Goal: Book appointment/travel/reservation

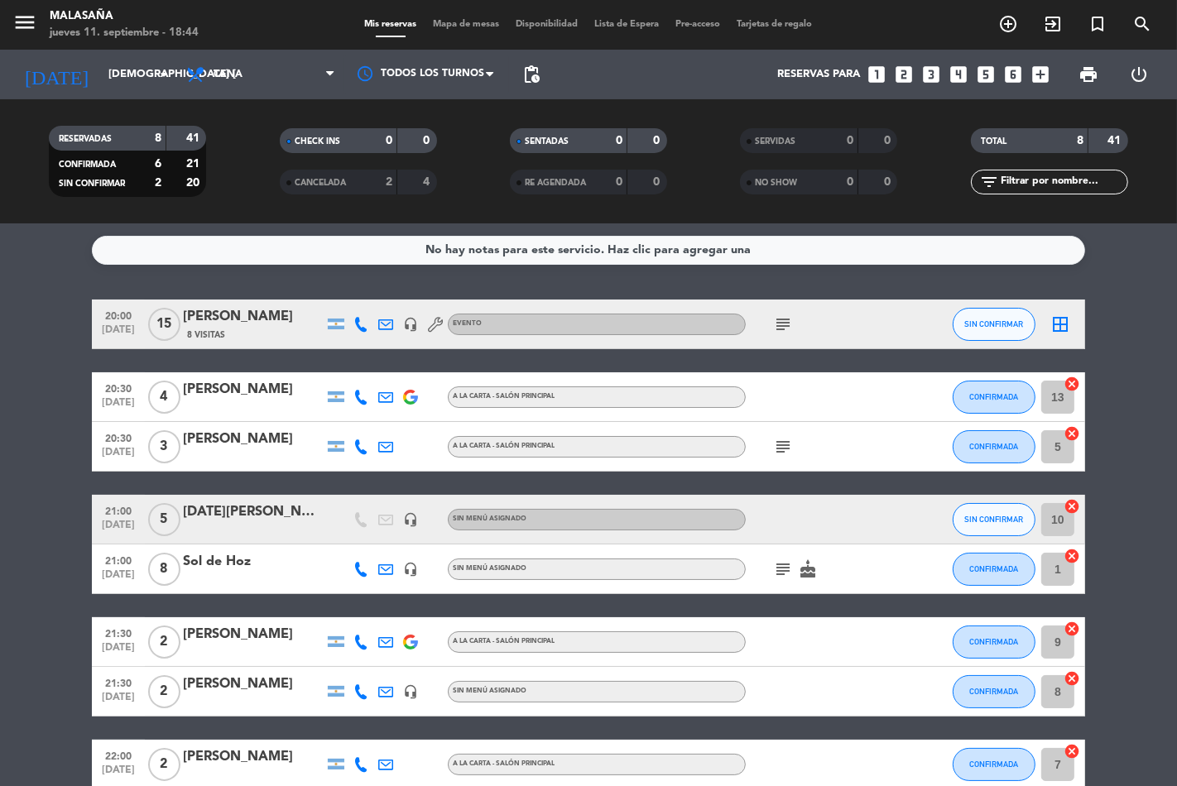
click at [905, 69] on icon "looks_two" at bounding box center [904, 75] width 22 height 22
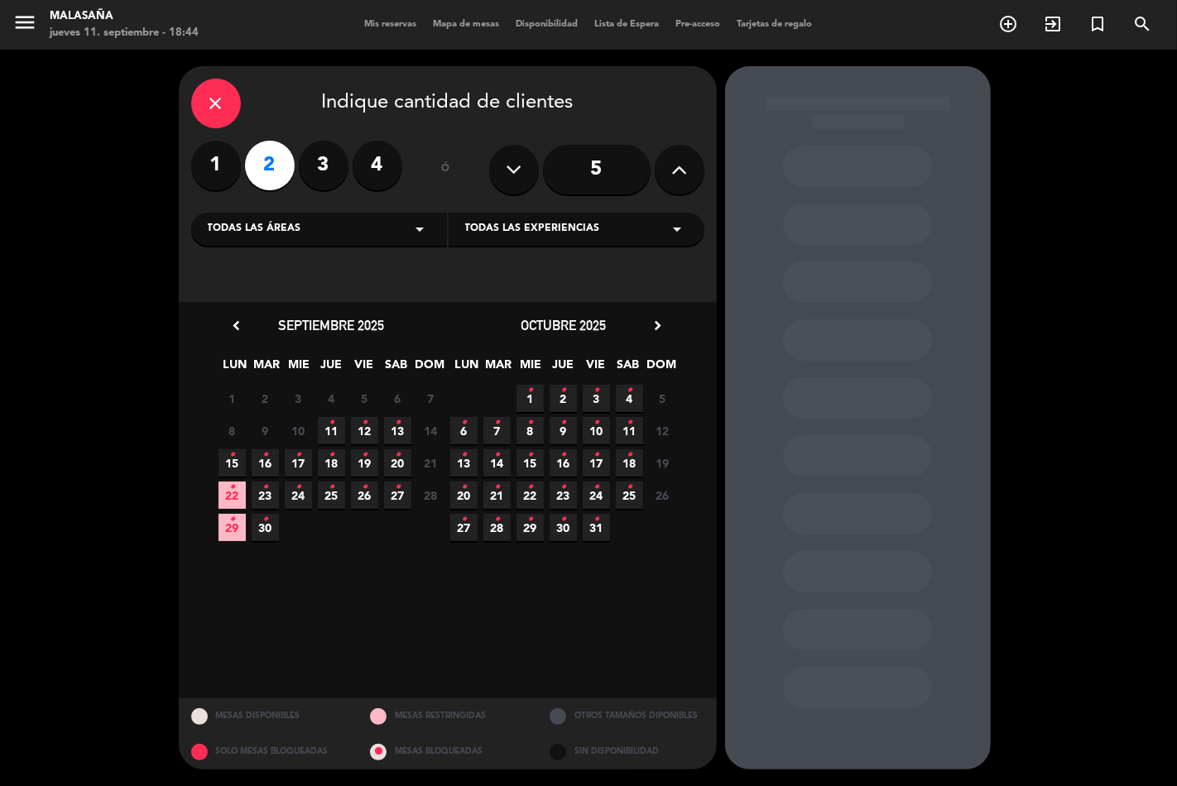
click at [336, 429] on span "11 •" at bounding box center [331, 430] width 27 height 27
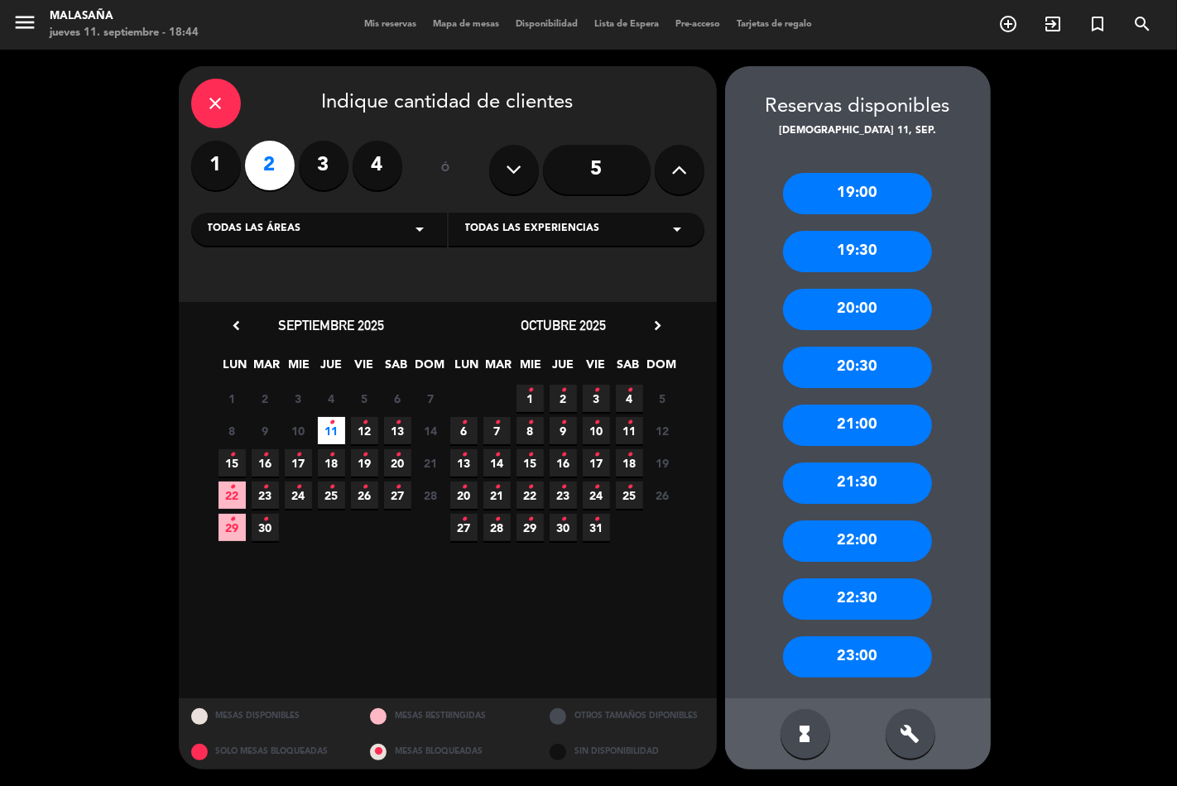
click at [879, 550] on div "22:00" at bounding box center [857, 541] width 149 height 41
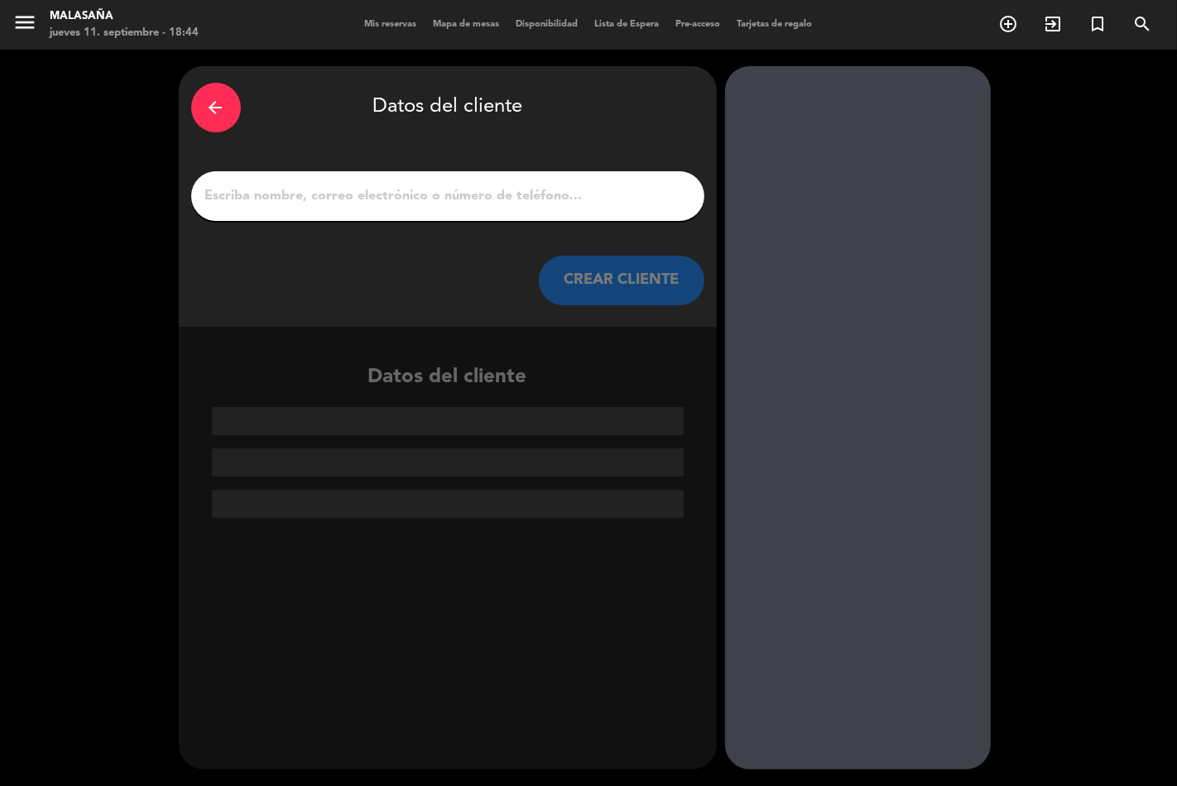
click at [475, 205] on input "1" at bounding box center [448, 196] width 488 height 23
click at [472, 203] on input "1" at bounding box center [448, 196] width 488 height 23
paste input "[PERSON_NAME][EMAIL_ADDRESS][PERSON_NAME][DOMAIN_NAME]"
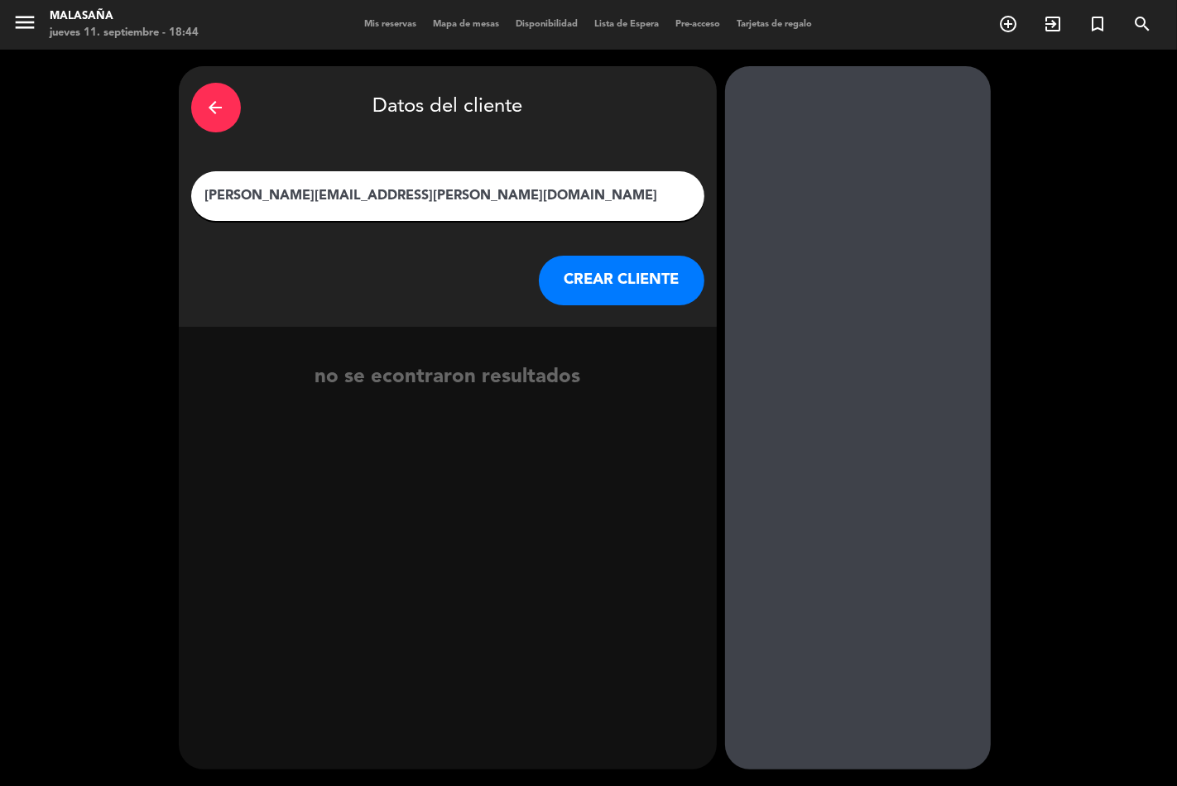
type input "[PERSON_NAME][EMAIL_ADDRESS][PERSON_NAME][DOMAIN_NAME]"
click at [615, 270] on button "CREAR CLIENTE" at bounding box center [622, 281] width 166 height 50
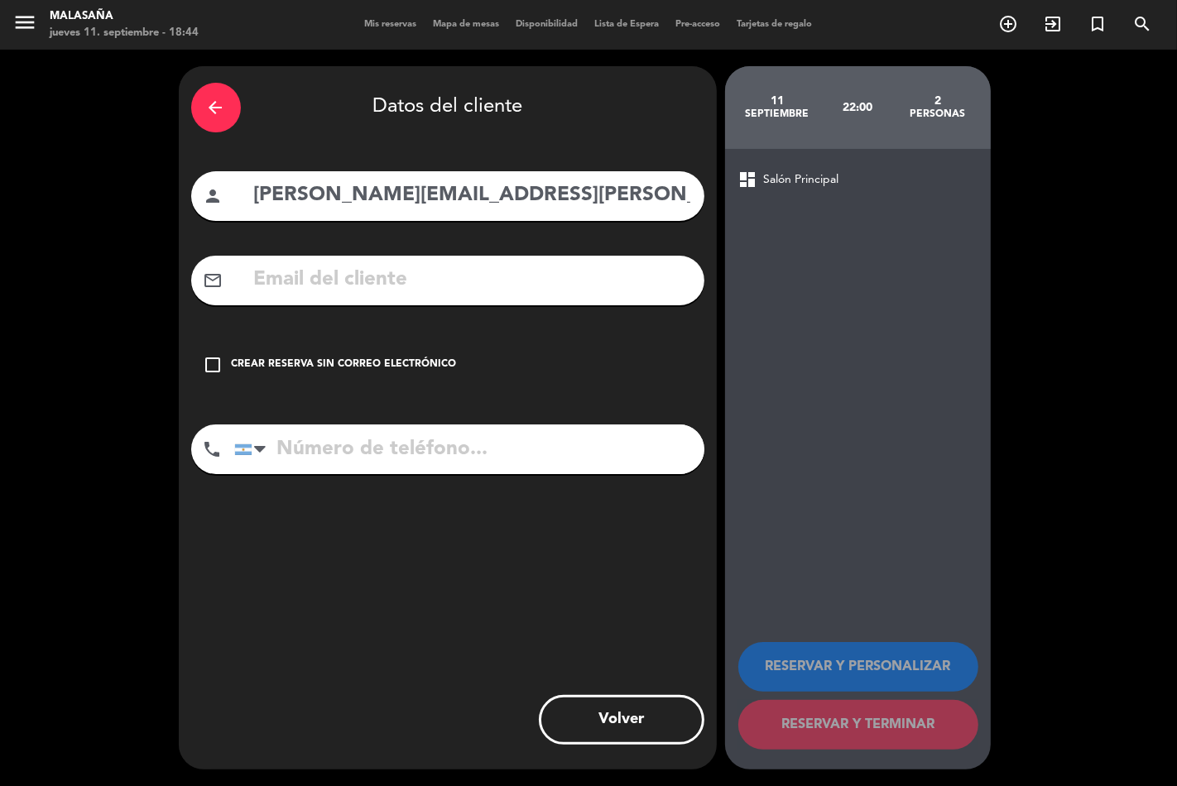
drag, startPoint x: 536, startPoint y: 195, endPoint x: 209, endPoint y: 180, distance: 328.2
click at [209, 180] on div "person [PERSON_NAME][EMAIL_ADDRESS][PERSON_NAME][DOMAIN_NAME]" at bounding box center [447, 196] width 513 height 50
click at [334, 286] on input "text" at bounding box center [472, 280] width 440 height 34
paste input "[PERSON_NAME][EMAIL_ADDRESS][PERSON_NAME][DOMAIN_NAME]"
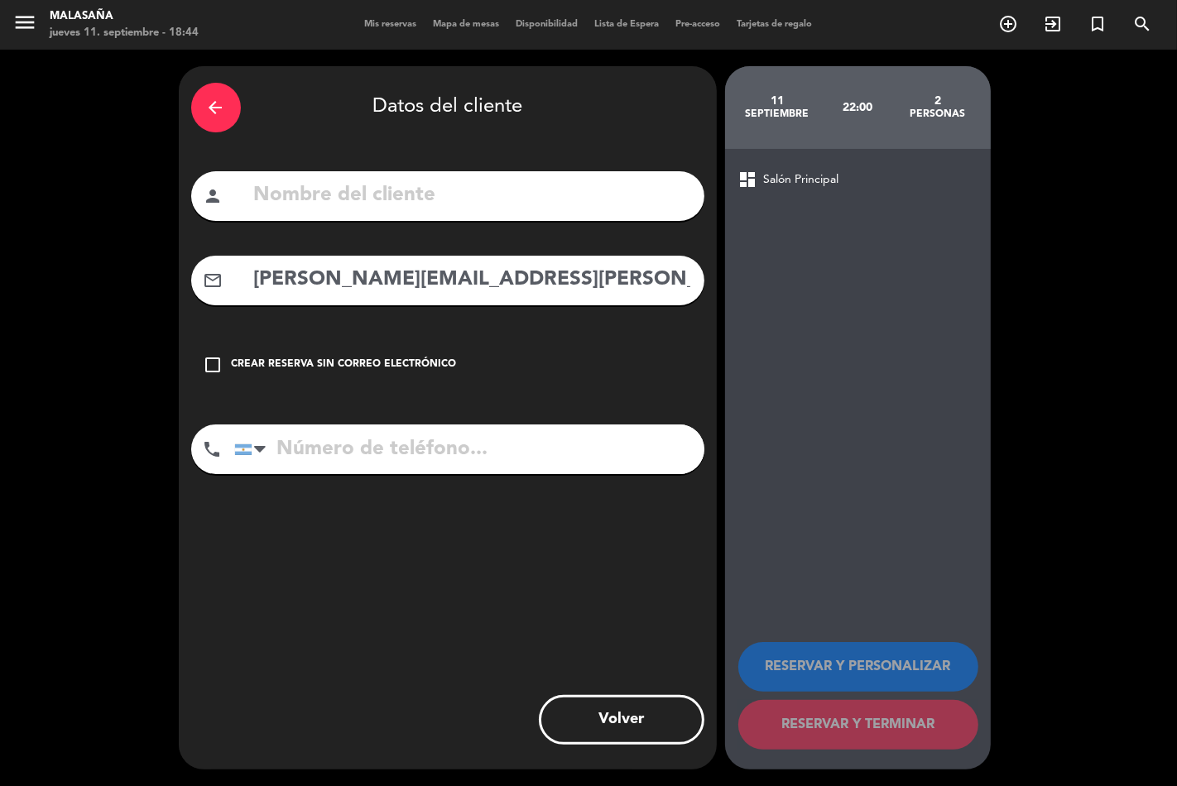
type input "[PERSON_NAME][EMAIL_ADDRESS][PERSON_NAME][DOMAIN_NAME]"
click at [396, 196] on input "text" at bounding box center [472, 196] width 440 height 34
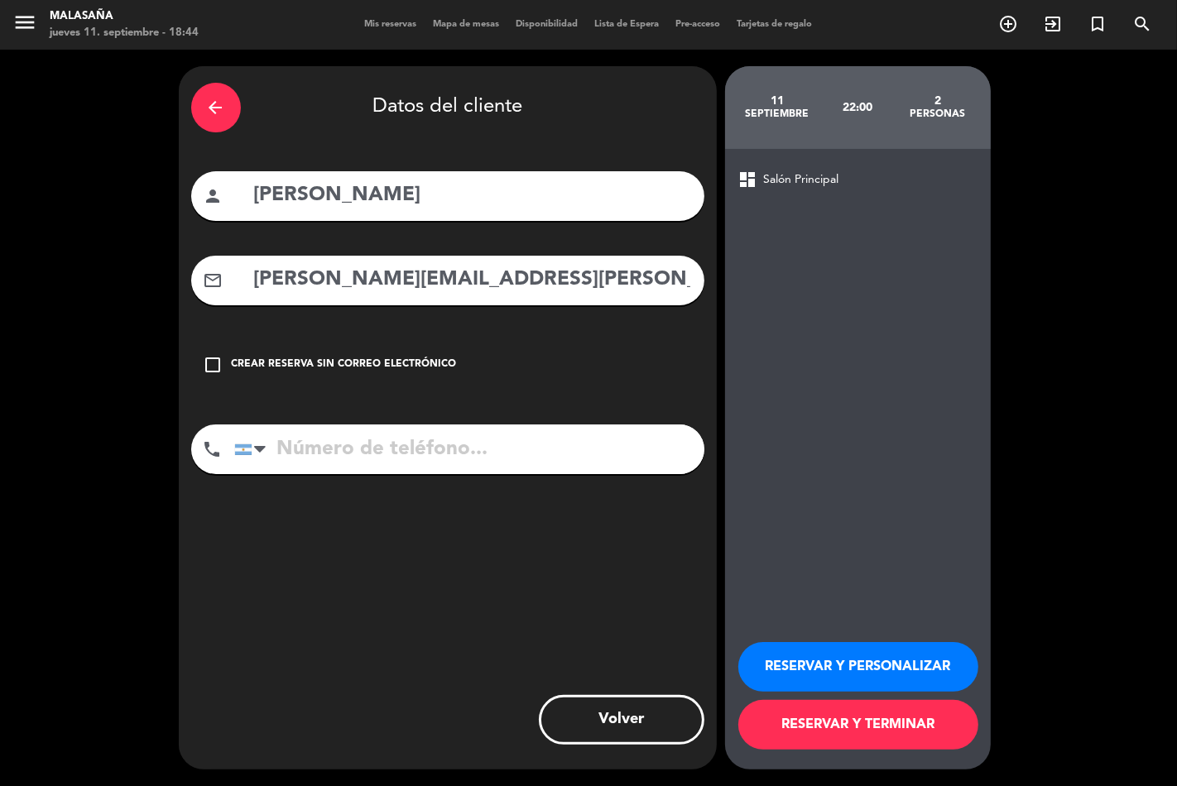
type input "[PERSON_NAME]"
click at [420, 444] on input "tel" at bounding box center [469, 450] width 470 height 50
type input "1167137465"
click at [850, 721] on button "RESERVAR Y TERMINAR" at bounding box center [858, 725] width 240 height 50
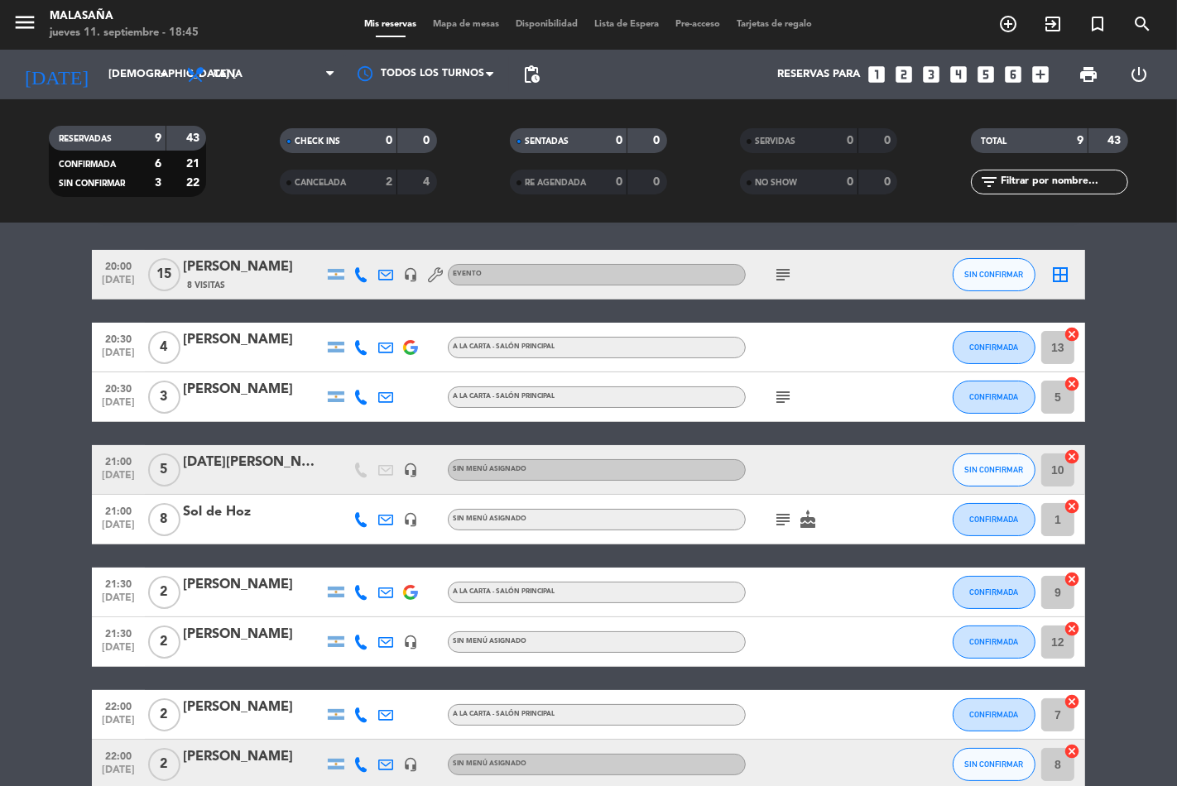
scroll to position [136, 0]
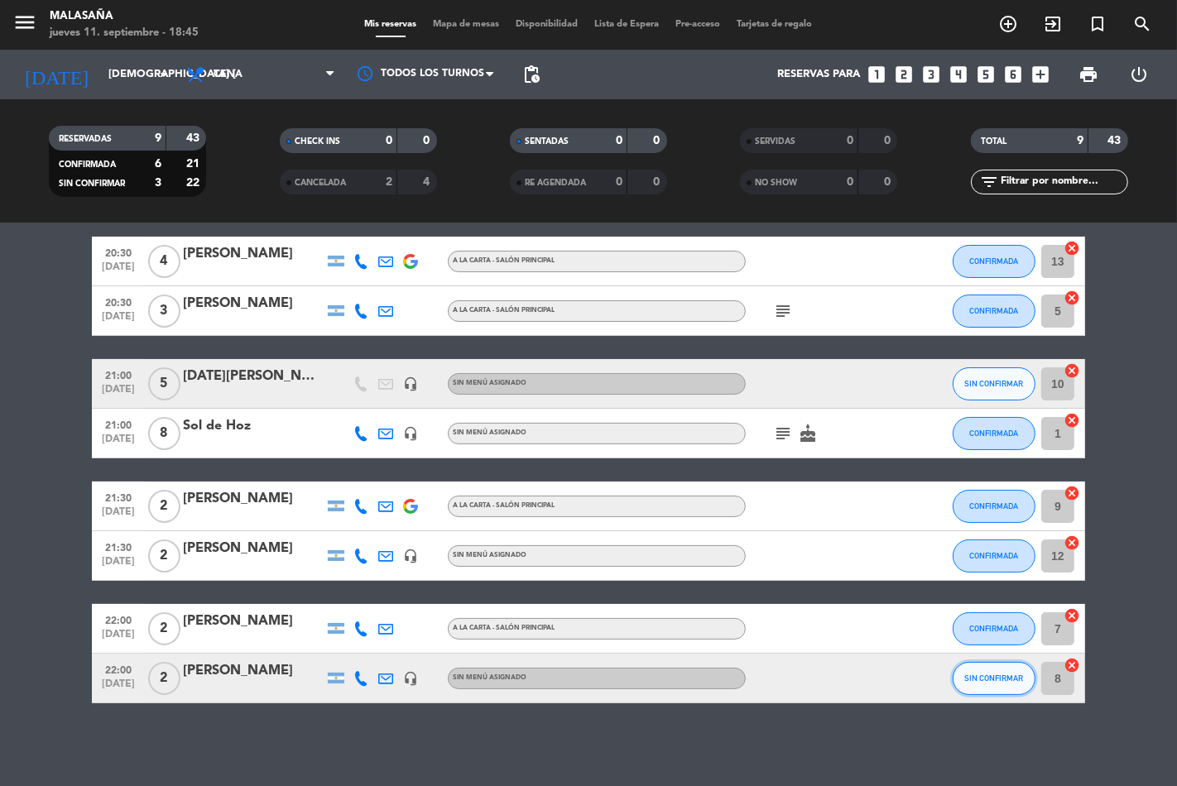
click at [996, 684] on button "SIN CONFIRMAR" at bounding box center [994, 678] width 83 height 33
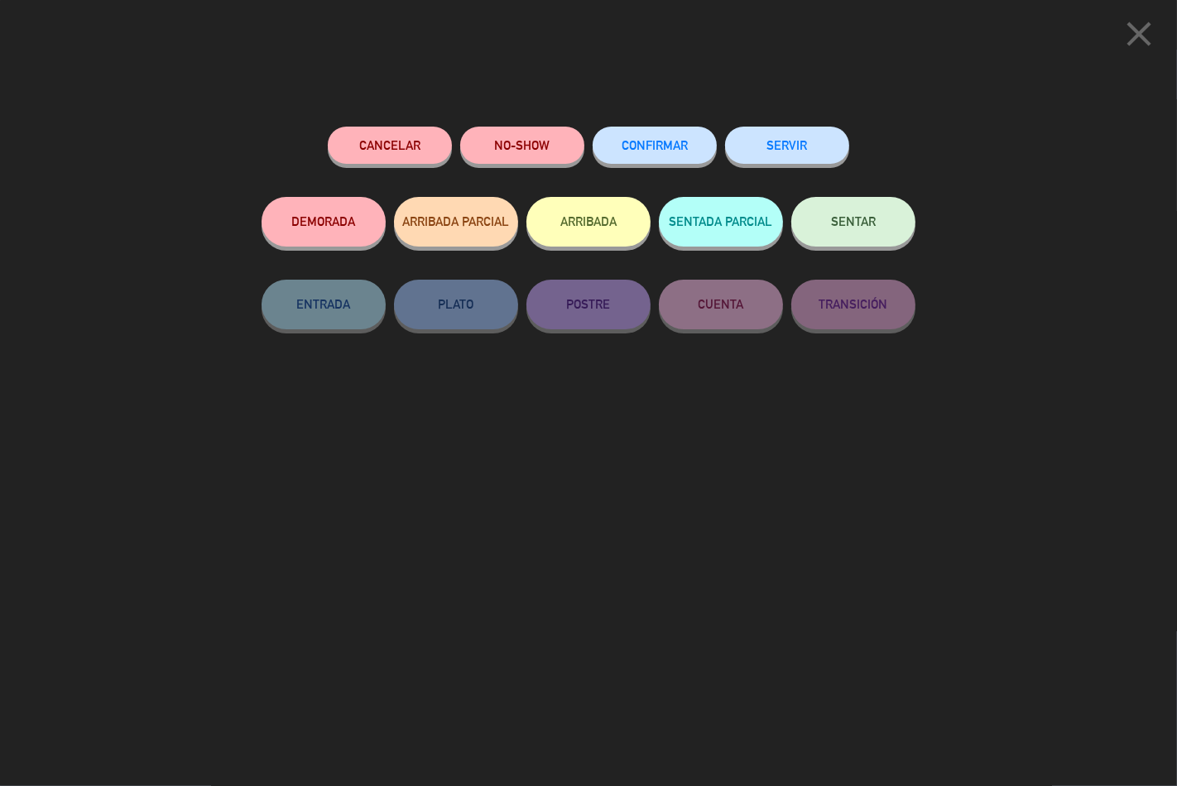
click at [654, 138] on button "CONFIRMAR" at bounding box center [655, 145] width 124 height 37
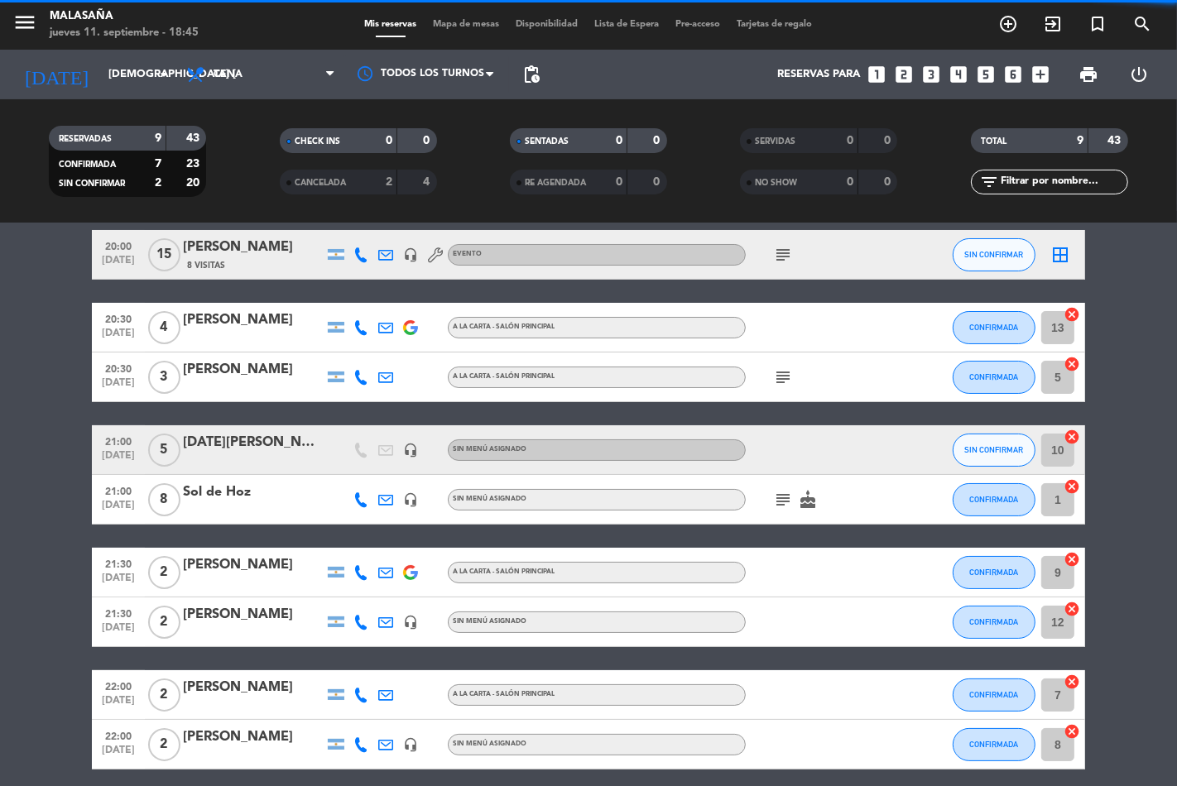
scroll to position [0, 0]
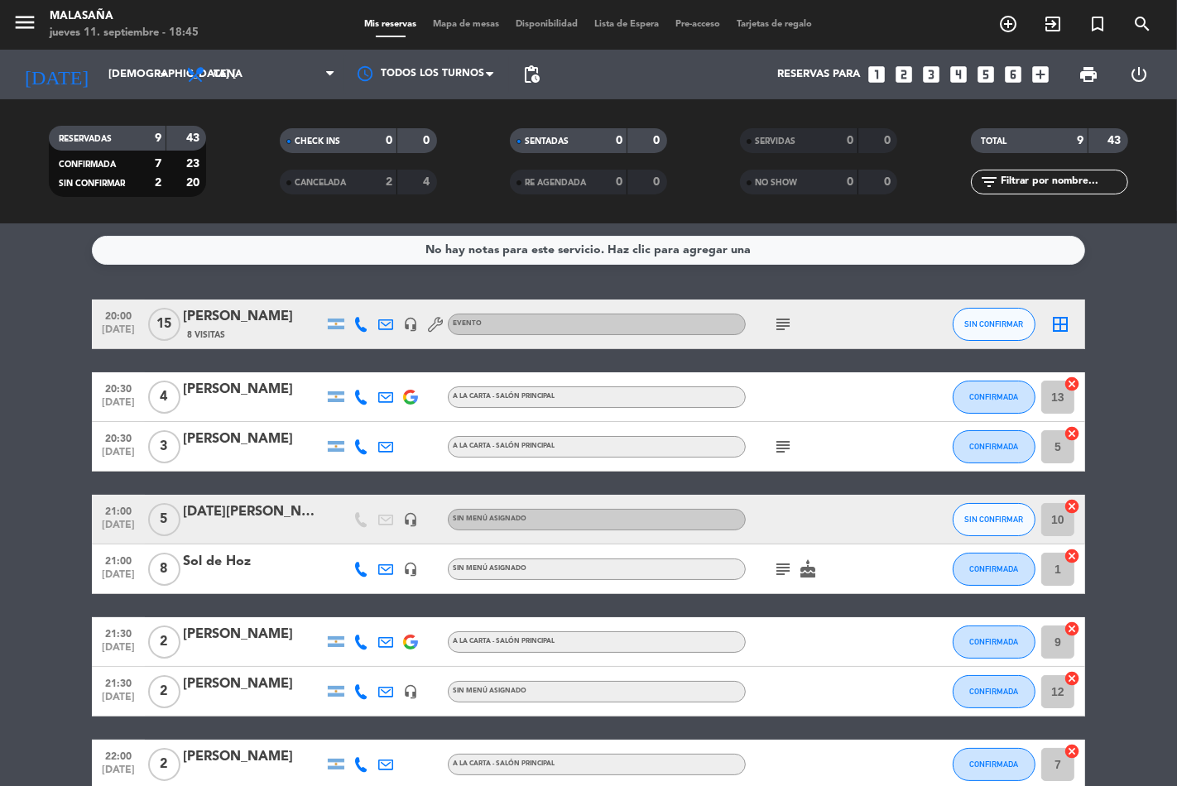
click at [781, 575] on icon "subject" at bounding box center [783, 570] width 20 height 20
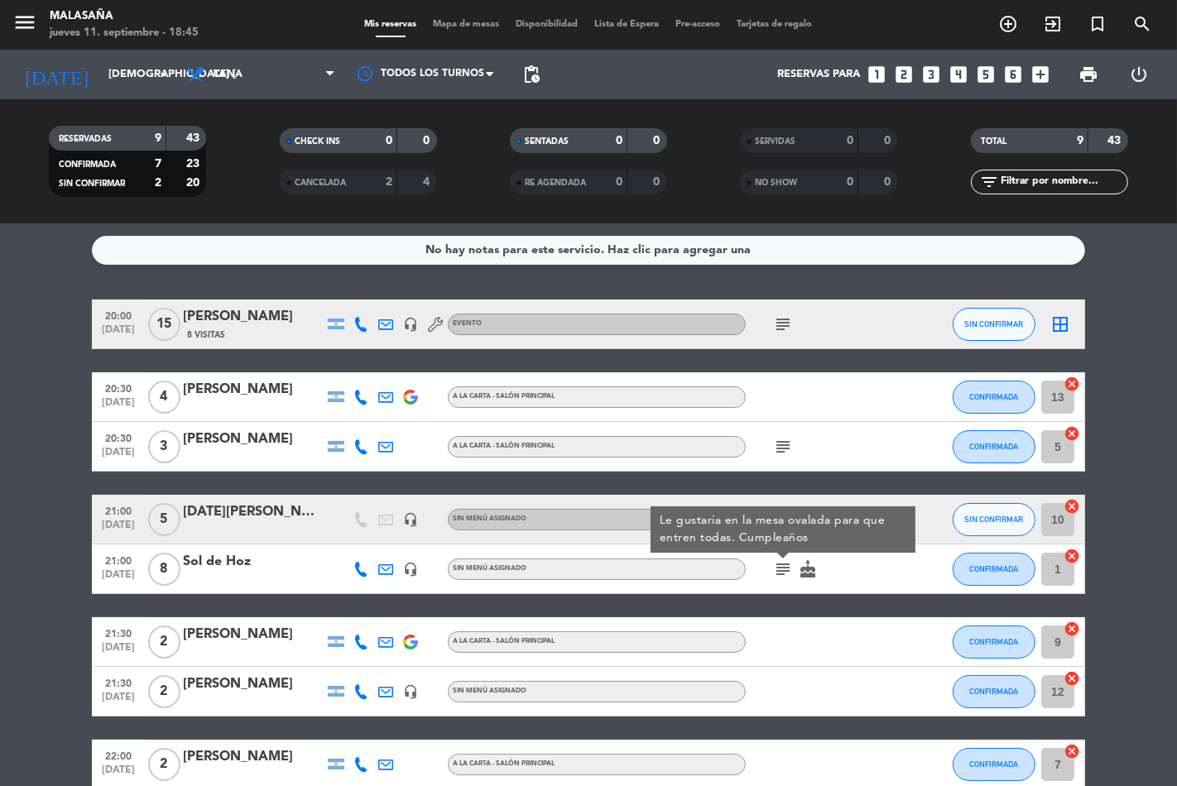
click at [844, 575] on div "subject Le gustaria en la mesa ovalada para que entren todas. Cumpleaños cake" at bounding box center [820, 569] width 149 height 49
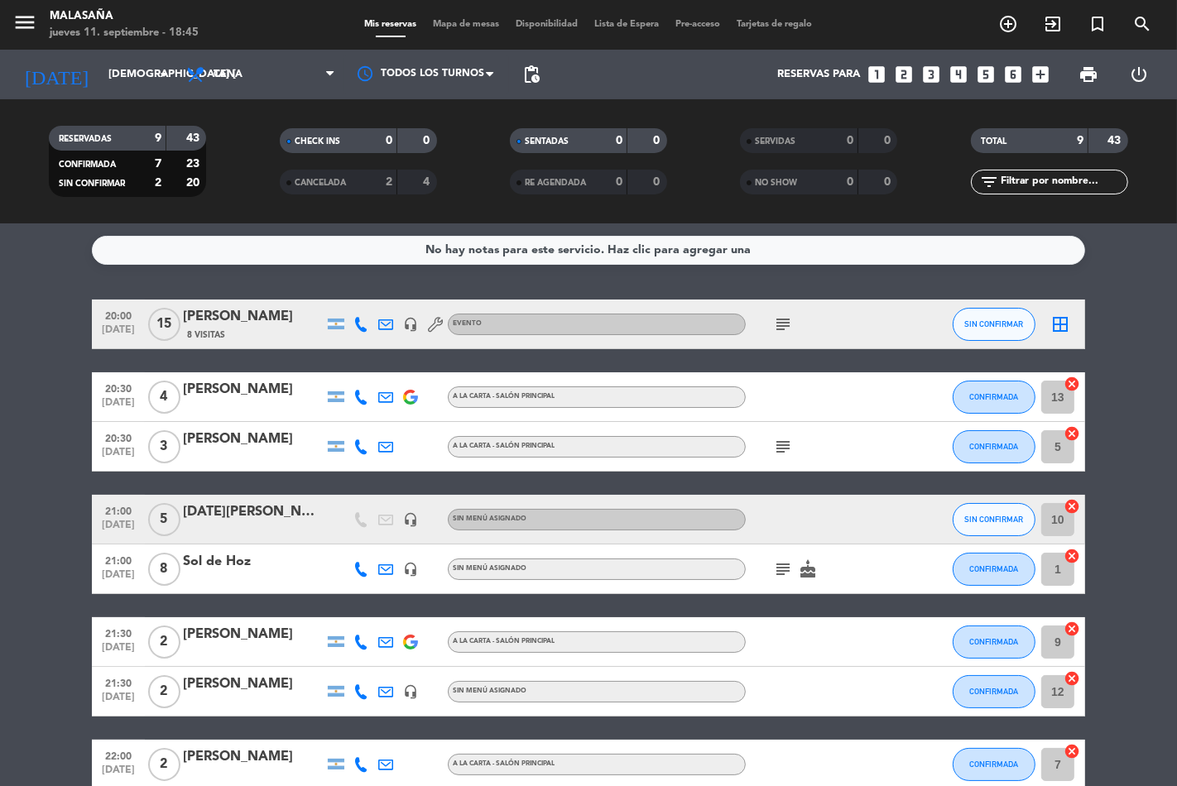
click at [360, 571] on icon at bounding box center [360, 569] width 15 height 15
click at [344, 542] on span "Copiar" at bounding box center [339, 540] width 35 height 17
click at [786, 567] on icon "subject" at bounding box center [783, 570] width 20 height 20
